Goal: Transaction & Acquisition: Purchase product/service

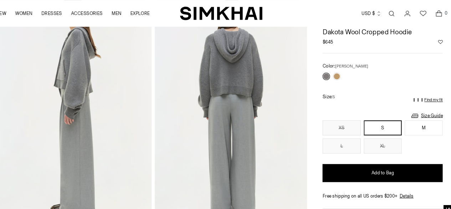
scroll to position [218, 0]
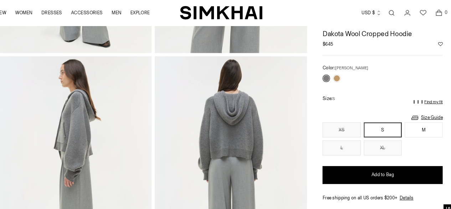
click at [89, 121] on img at bounding box center [87, 162] width 145 height 217
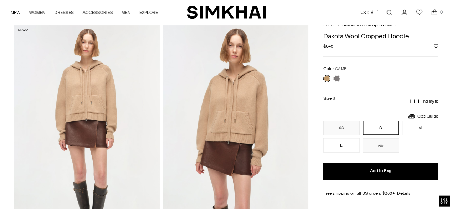
scroll to position [26, 0]
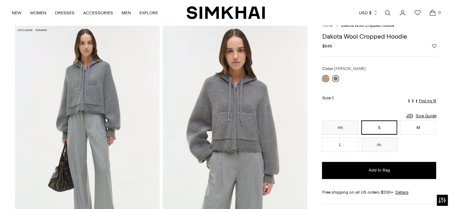
click at [337, 77] on link at bounding box center [335, 78] width 7 height 7
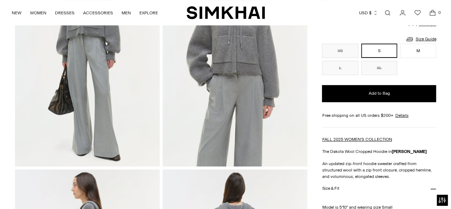
scroll to position [168, 0]
